Goal: Task Accomplishment & Management: Manage account settings

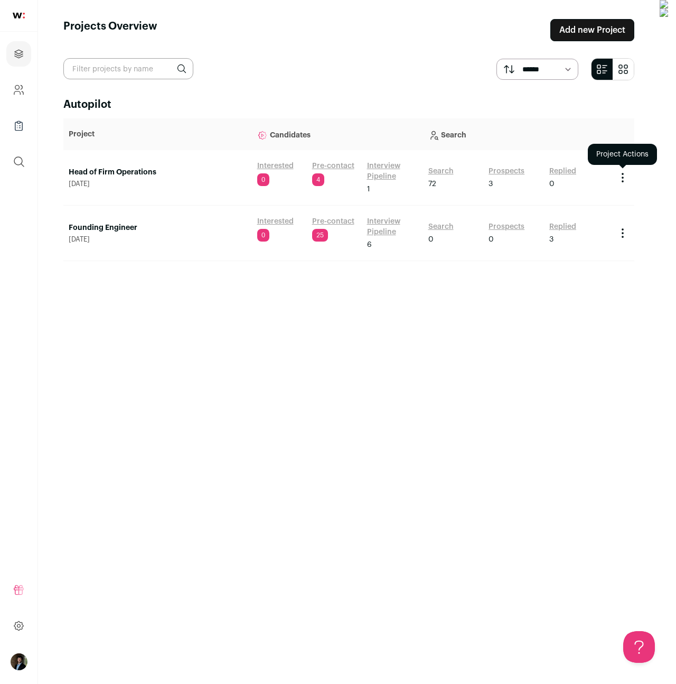
click at [629, 179] on icon "Project Actions" at bounding box center [622, 177] width 13 height 13
click at [610, 204] on div "Archive Project" at bounding box center [594, 199] width 69 height 22
click at [609, 201] on button "Archive Project" at bounding box center [594, 199] width 51 height 8
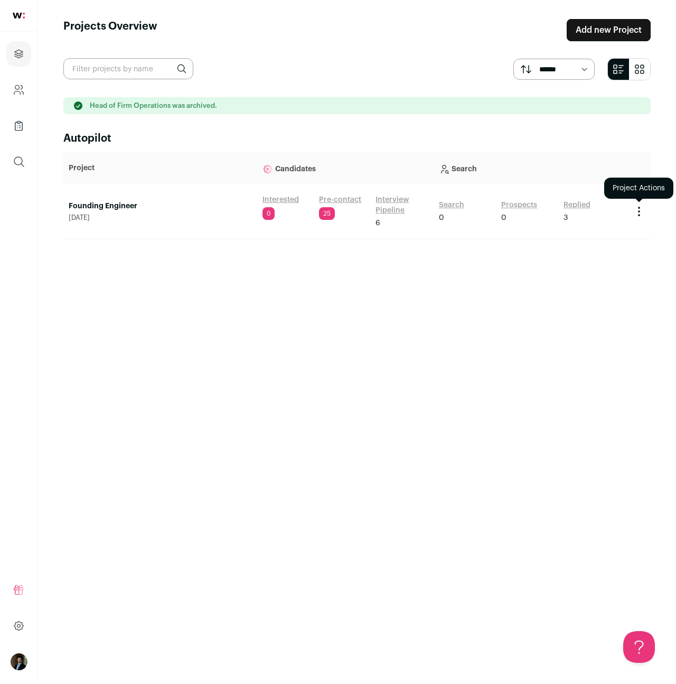
click at [637, 208] on icon "Project Actions" at bounding box center [639, 211] width 13 height 13
click at [621, 232] on button "Archive Project" at bounding box center [611, 233] width 51 height 8
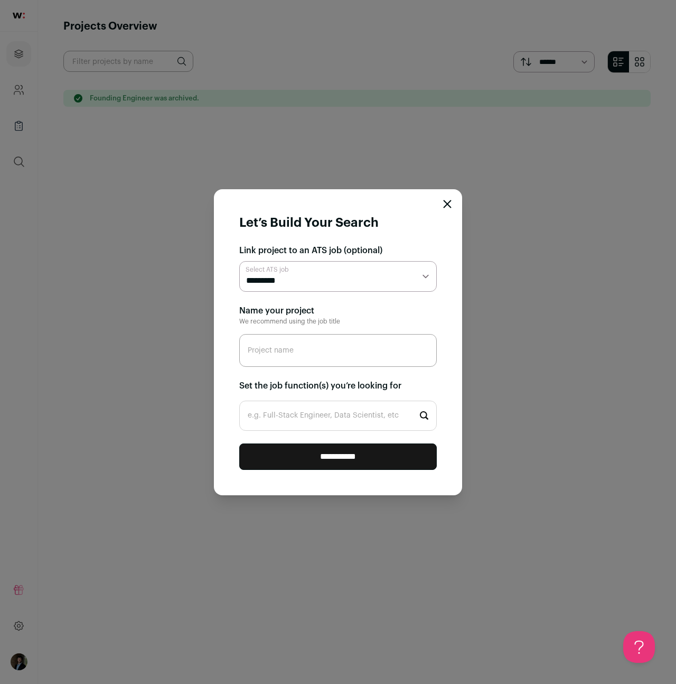
click at [447, 203] on icon "Close modal" at bounding box center [447, 203] width 7 height 7
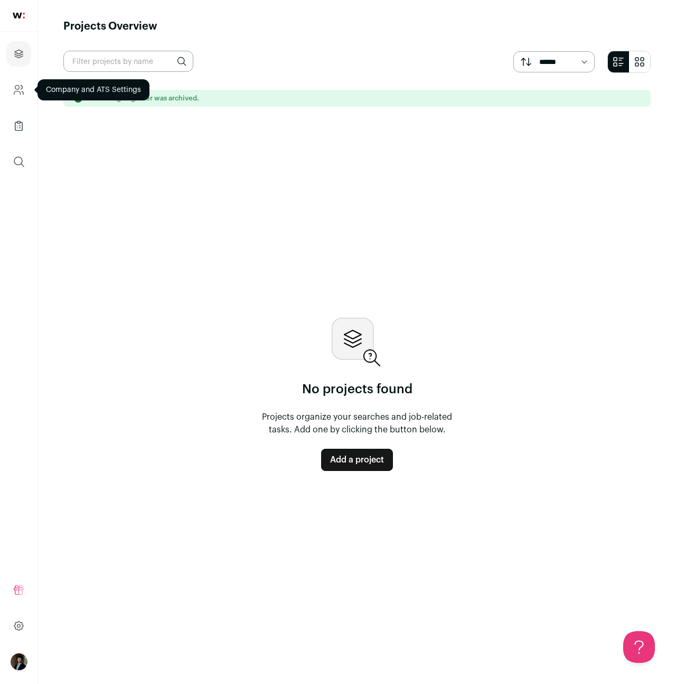
click at [14, 96] on icon "Company and ATS Settings" at bounding box center [19, 89] width 12 height 13
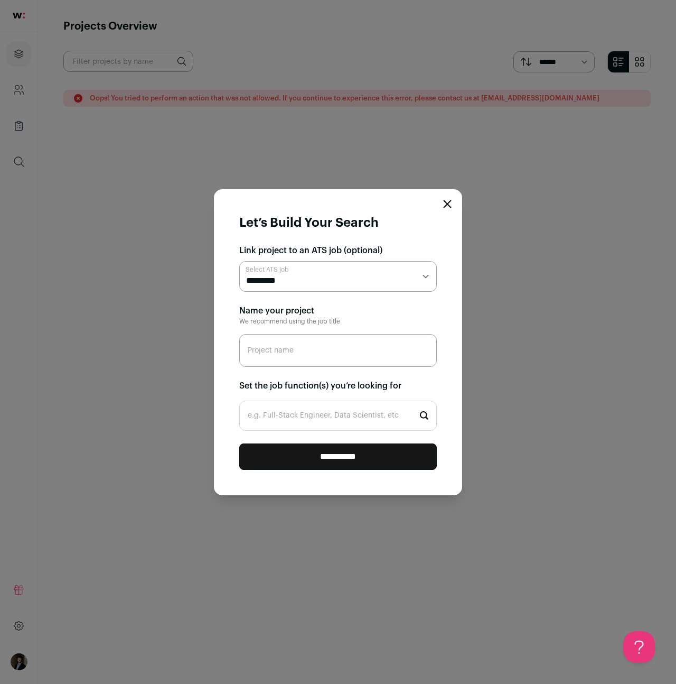
click at [455, 203] on form "**********" at bounding box center [338, 342] width 248 height 306
click at [443, 201] on icon "Close modal" at bounding box center [447, 204] width 8 height 8
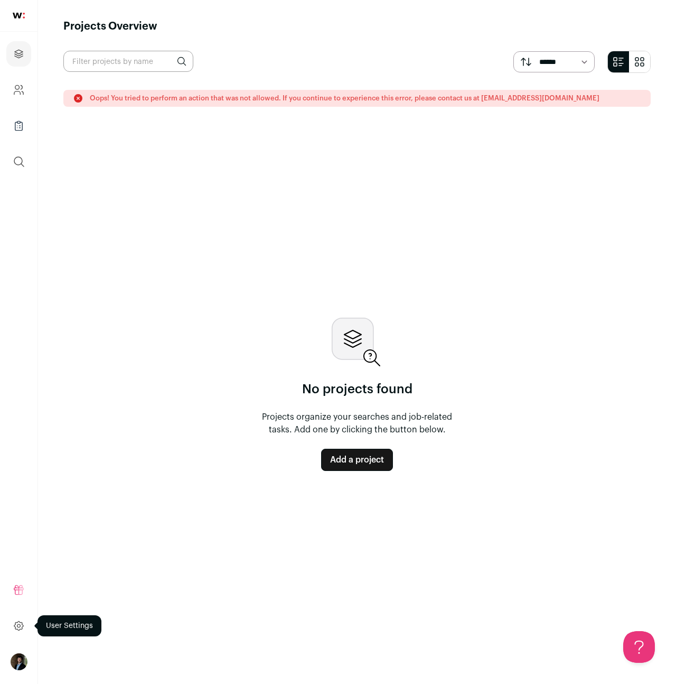
click at [26, 625] on link at bounding box center [18, 625] width 25 height 25
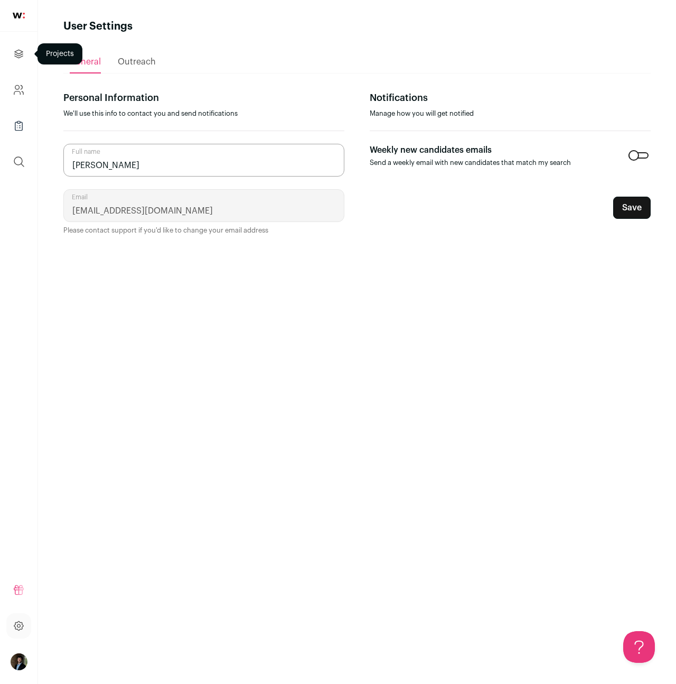
click at [25, 46] on link "Projects" at bounding box center [18, 53] width 25 height 25
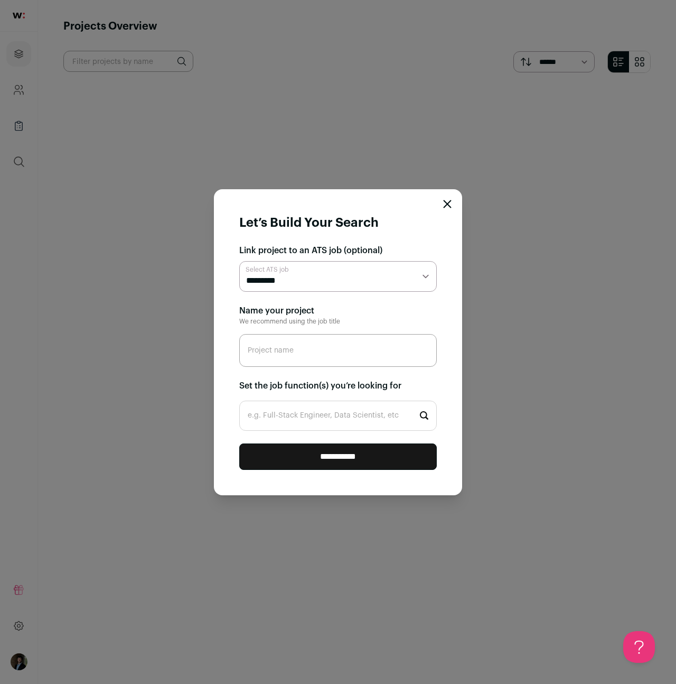
click at [441, 205] on form "**********" at bounding box center [338, 342] width 248 height 306
click at [443, 205] on icon "Close modal" at bounding box center [447, 204] width 8 height 8
